Goal: Transaction & Acquisition: Purchase product/service

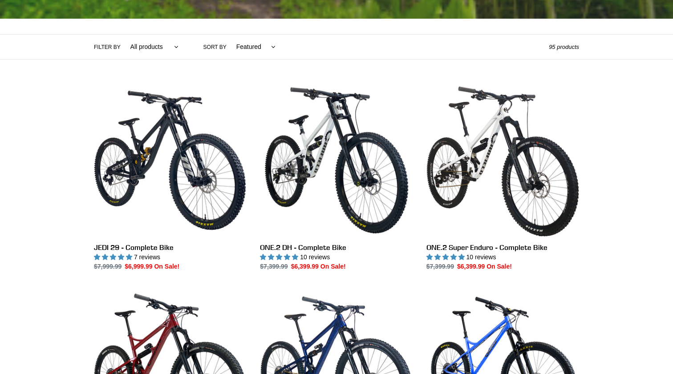
scroll to position [183, 0]
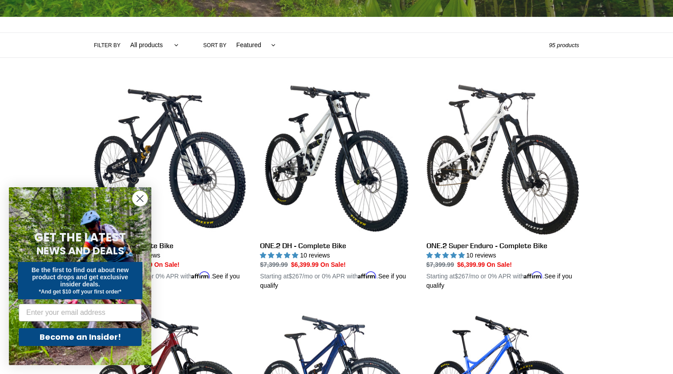
click at [142, 199] on circle "Close dialog" at bounding box center [140, 198] width 15 height 15
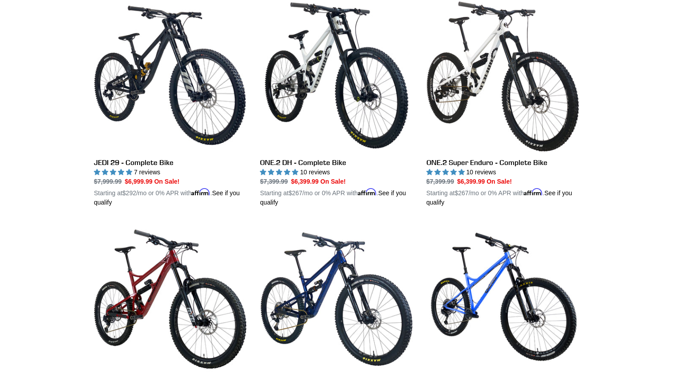
scroll to position [118, 0]
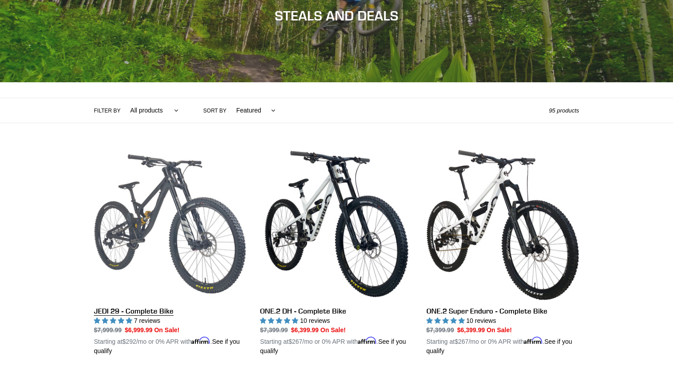
click at [171, 204] on link "JEDI 29 - Complete Bike" at bounding box center [170, 252] width 153 height 208
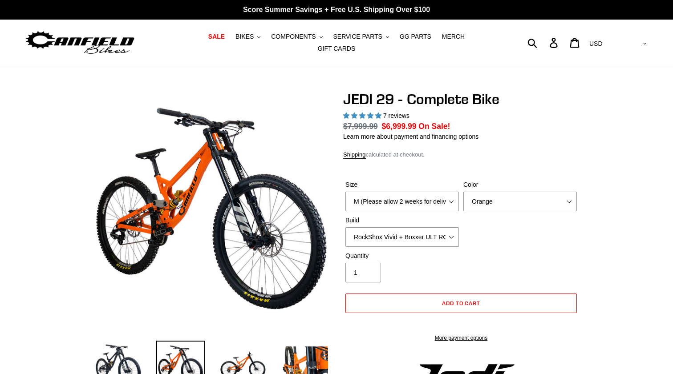
select select "highest-rating"
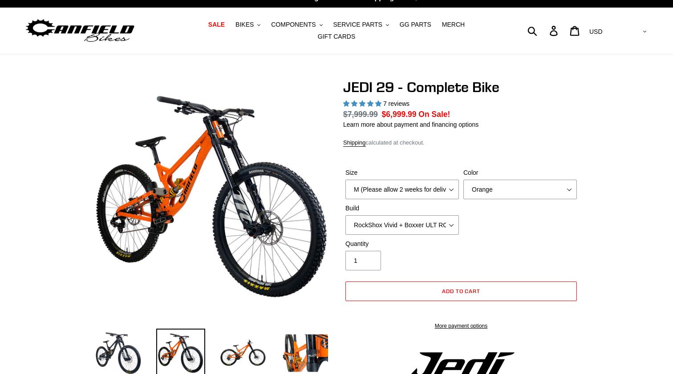
scroll to position [16, 0]
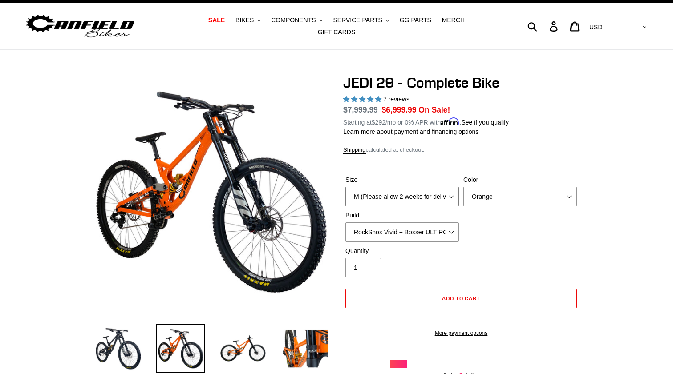
select select "L (Please allow 2 weeks for delivery)"
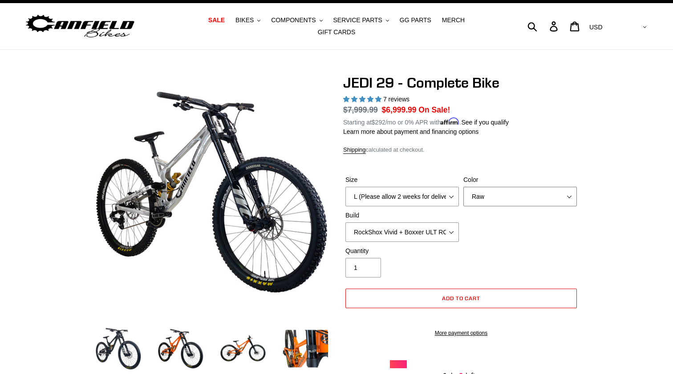
select select "Stealth Black"
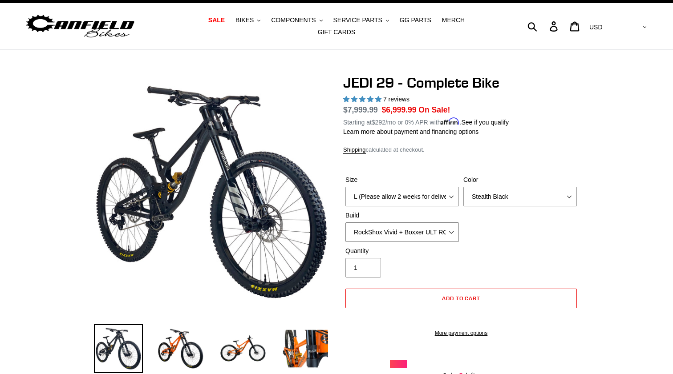
scroll to position [36, 0]
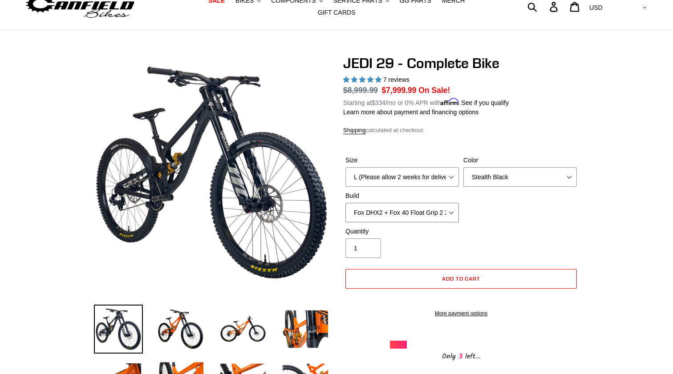
select select "Fox DHX2 + Fox 40 Float Grip 2 203 + SRAM XO"
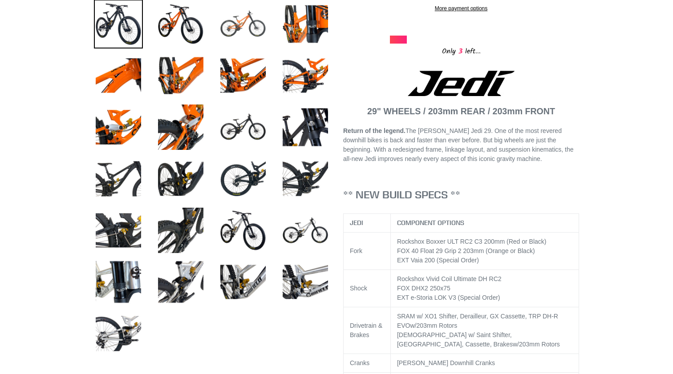
scroll to position [348, 0]
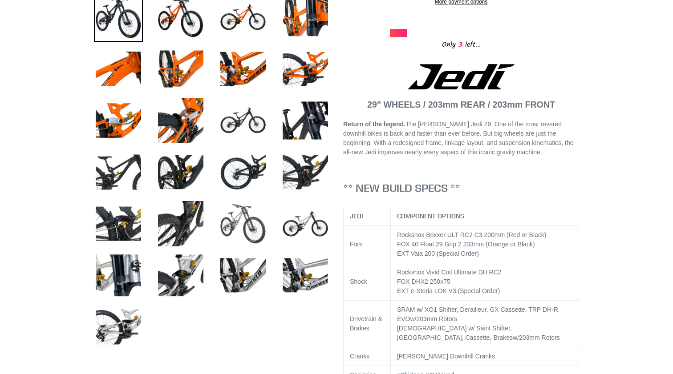
click at [258, 221] on img at bounding box center [243, 223] width 49 height 49
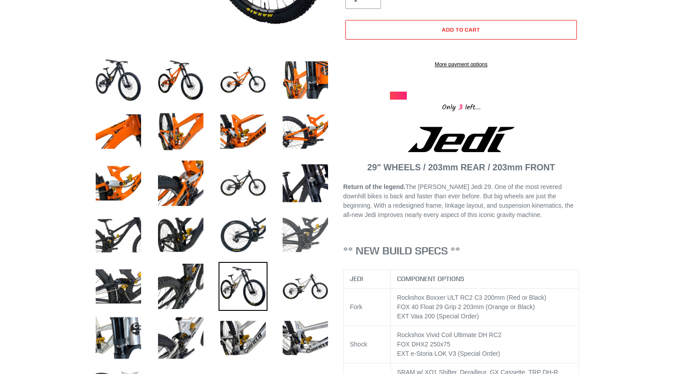
scroll to position [294, 0]
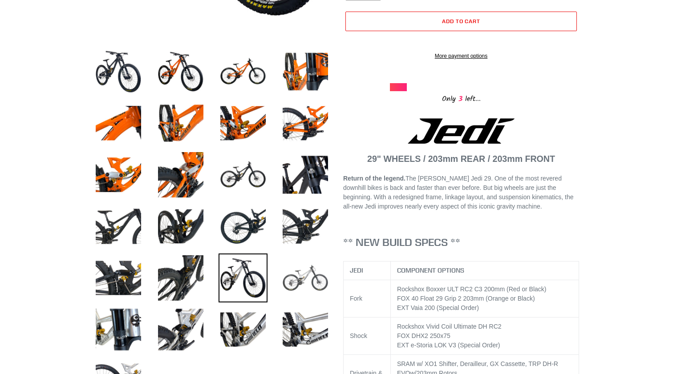
click at [302, 281] on img at bounding box center [305, 278] width 49 height 49
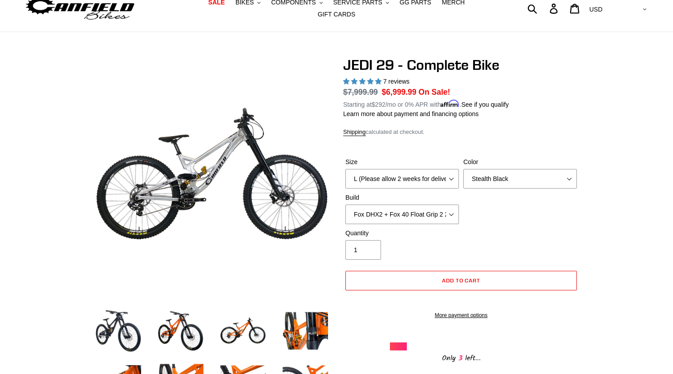
scroll to position [34, 0]
